Goal: Information Seeking & Learning: Understand process/instructions

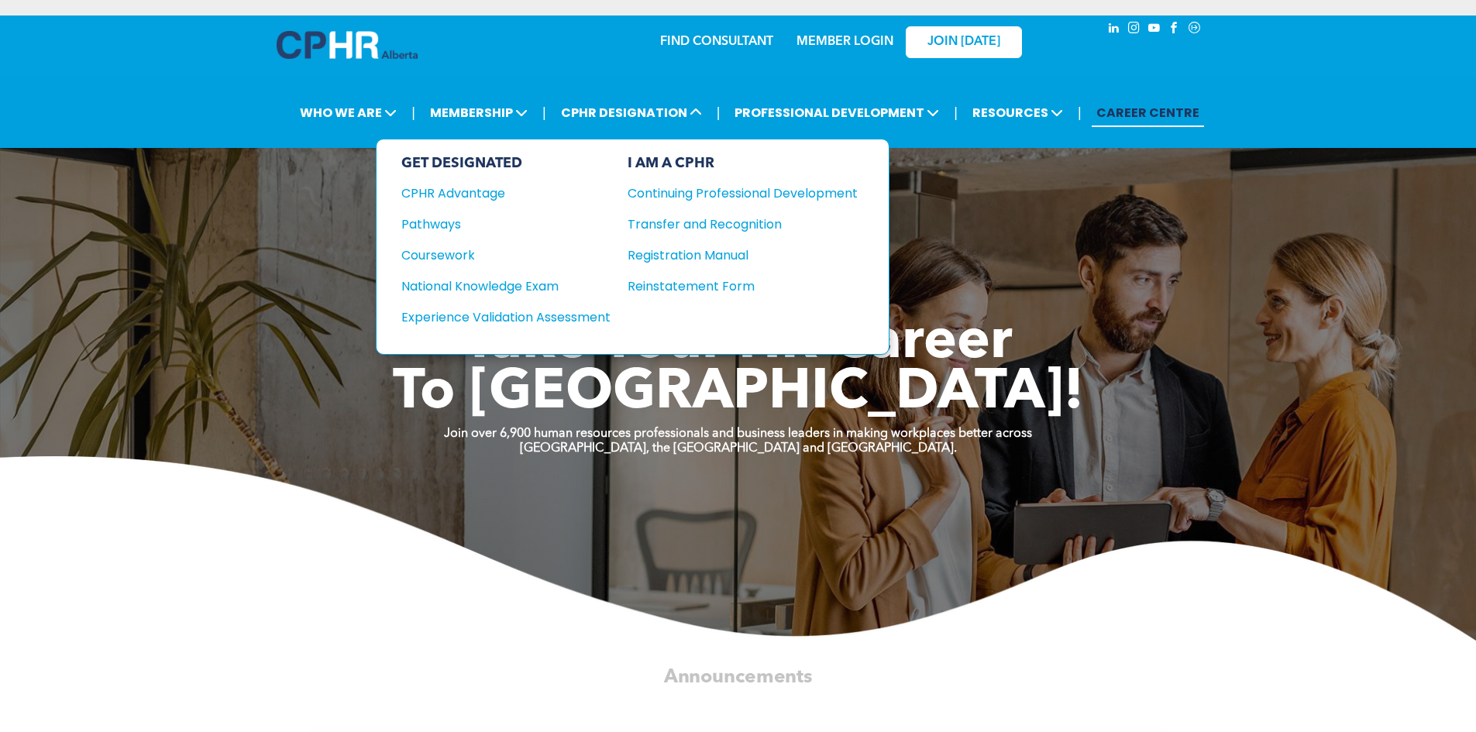
click at [587, 319] on div "Experience Validation Assessment" at bounding box center [495, 317] width 188 height 19
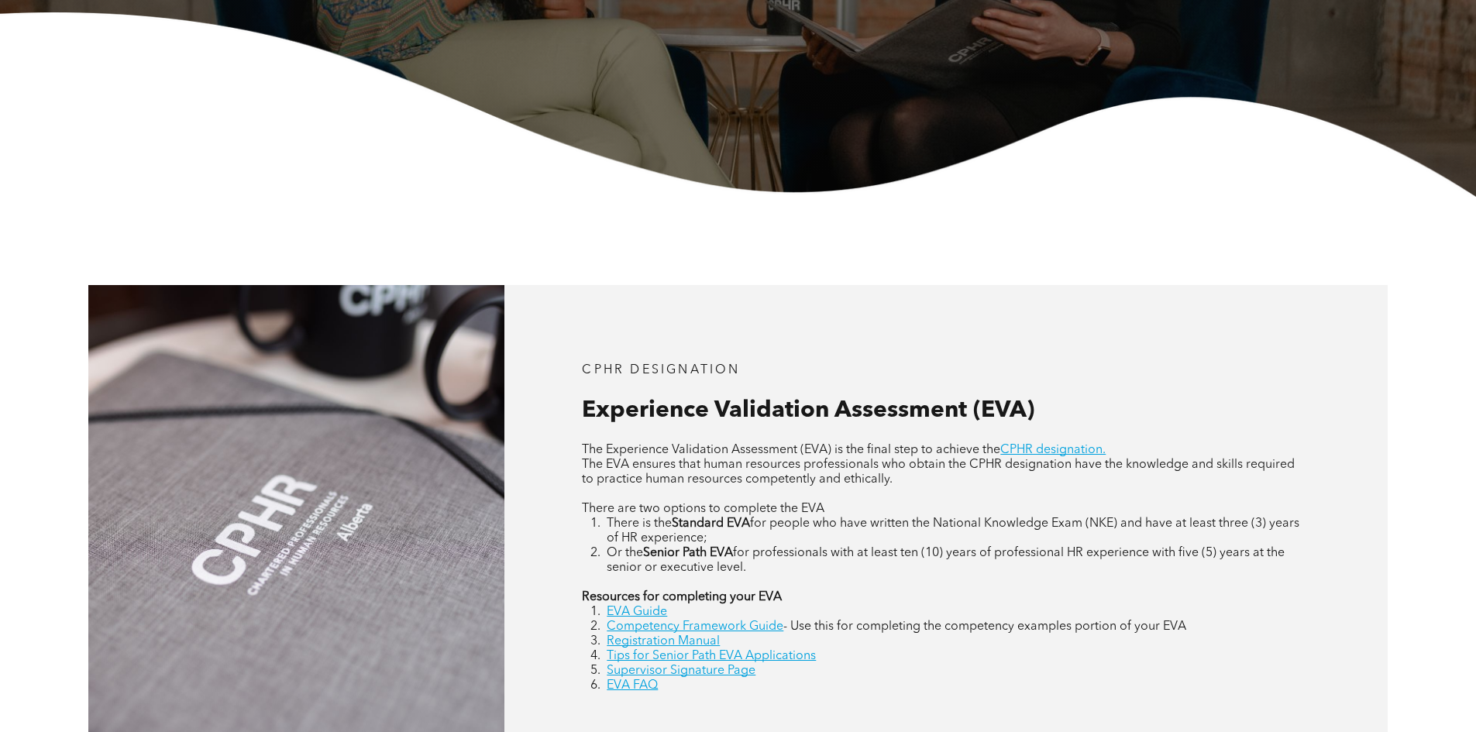
scroll to position [697, 0]
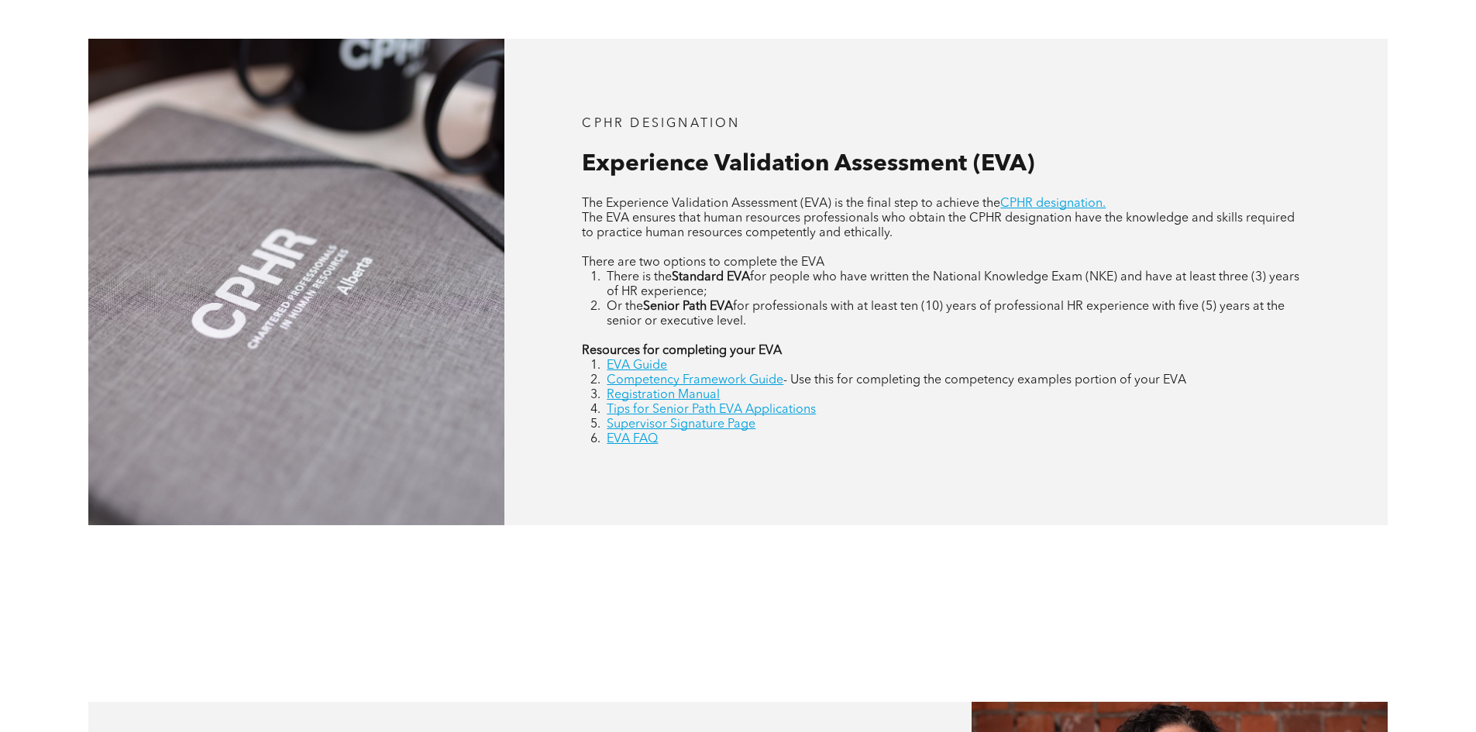
click at [631, 366] on link "EVA Guide" at bounding box center [637, 366] width 60 height 12
click at [697, 394] on link "Registration Manual" at bounding box center [663, 395] width 113 height 12
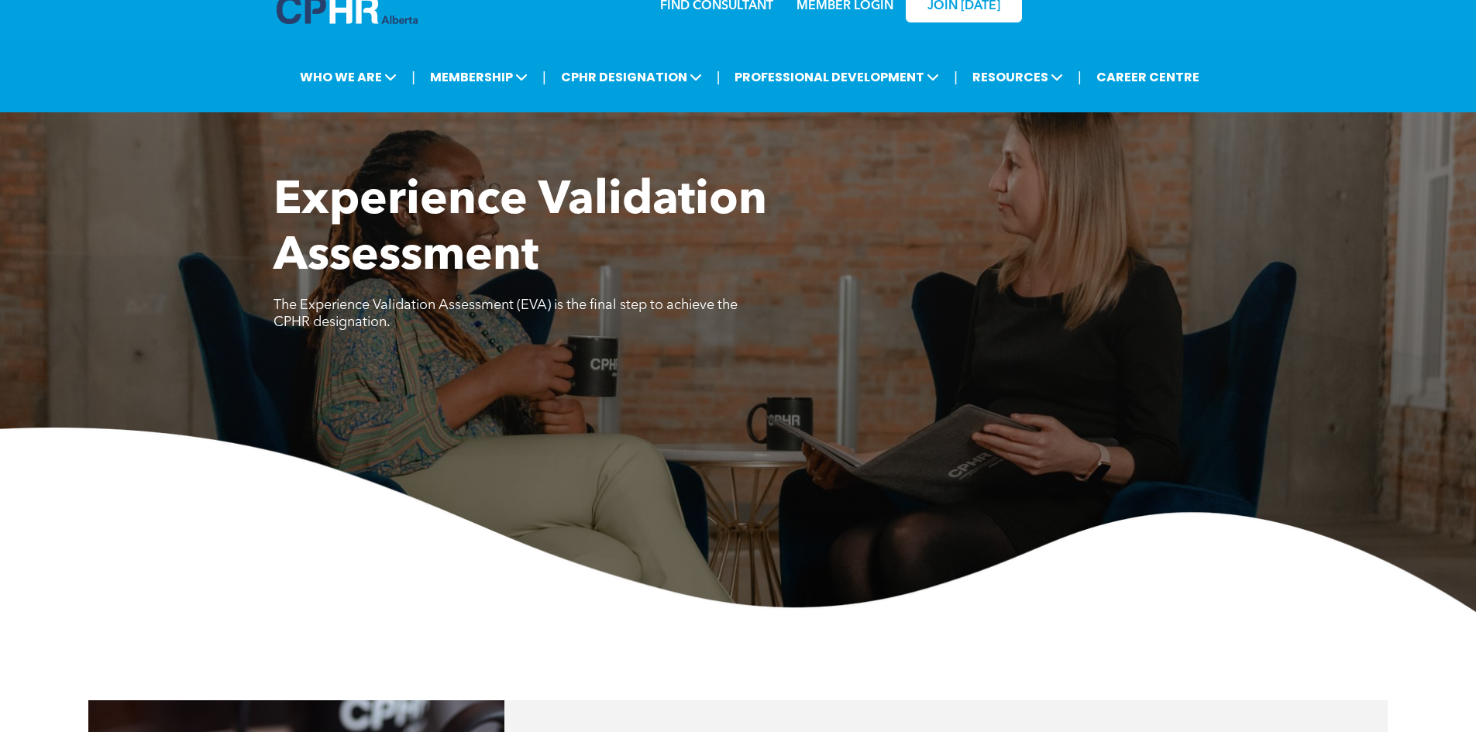
scroll to position [0, 0]
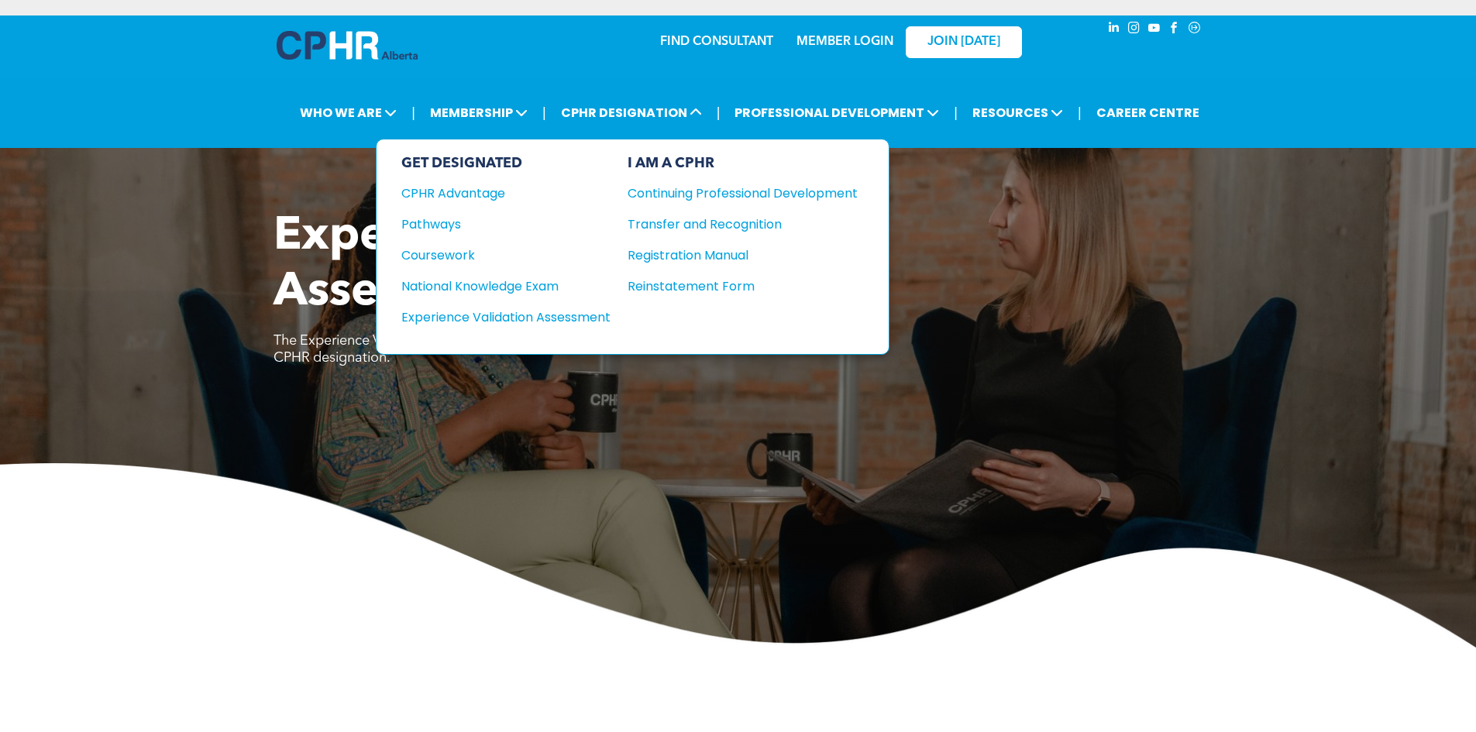
click at [442, 218] on div "Pathways" at bounding box center [495, 224] width 188 height 19
